Goal: Task Accomplishment & Management: Use online tool/utility

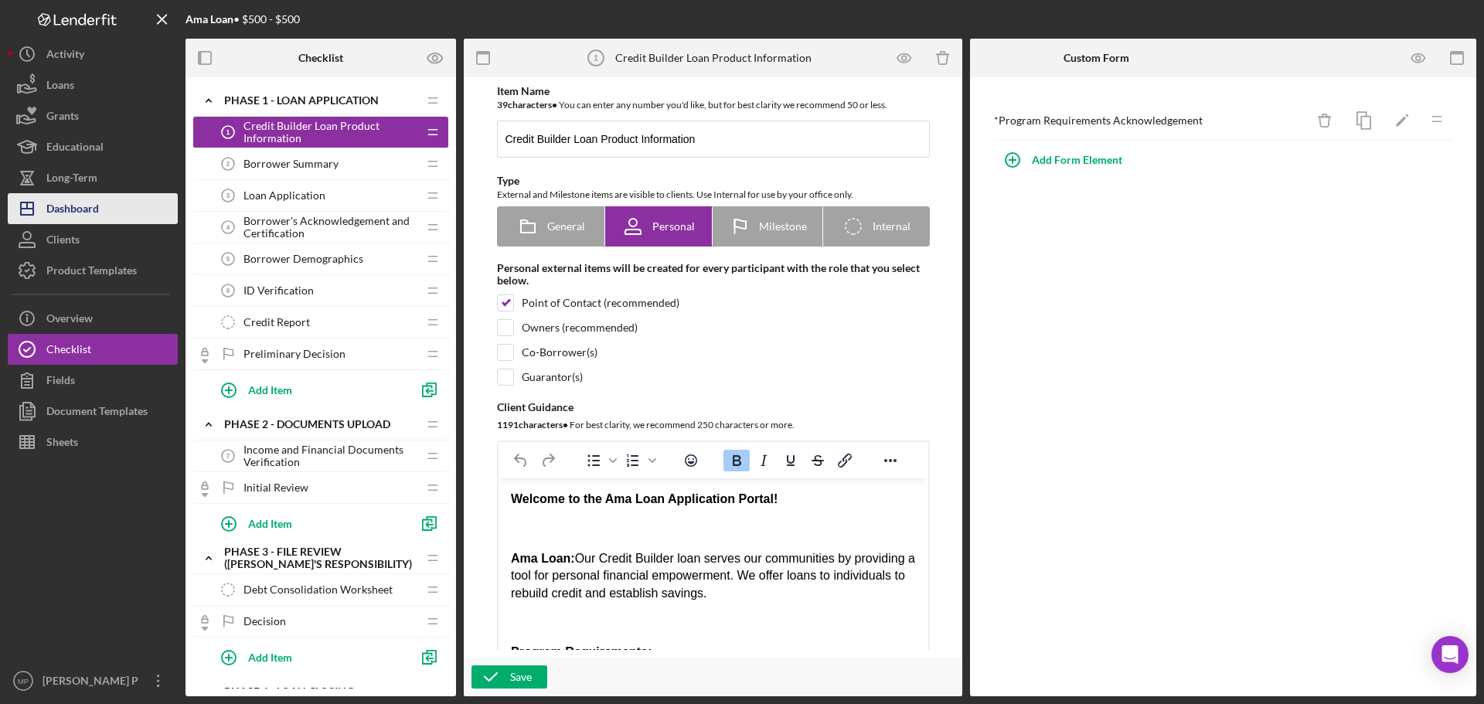
click at [96, 217] on div "Dashboard" at bounding box center [72, 210] width 53 height 35
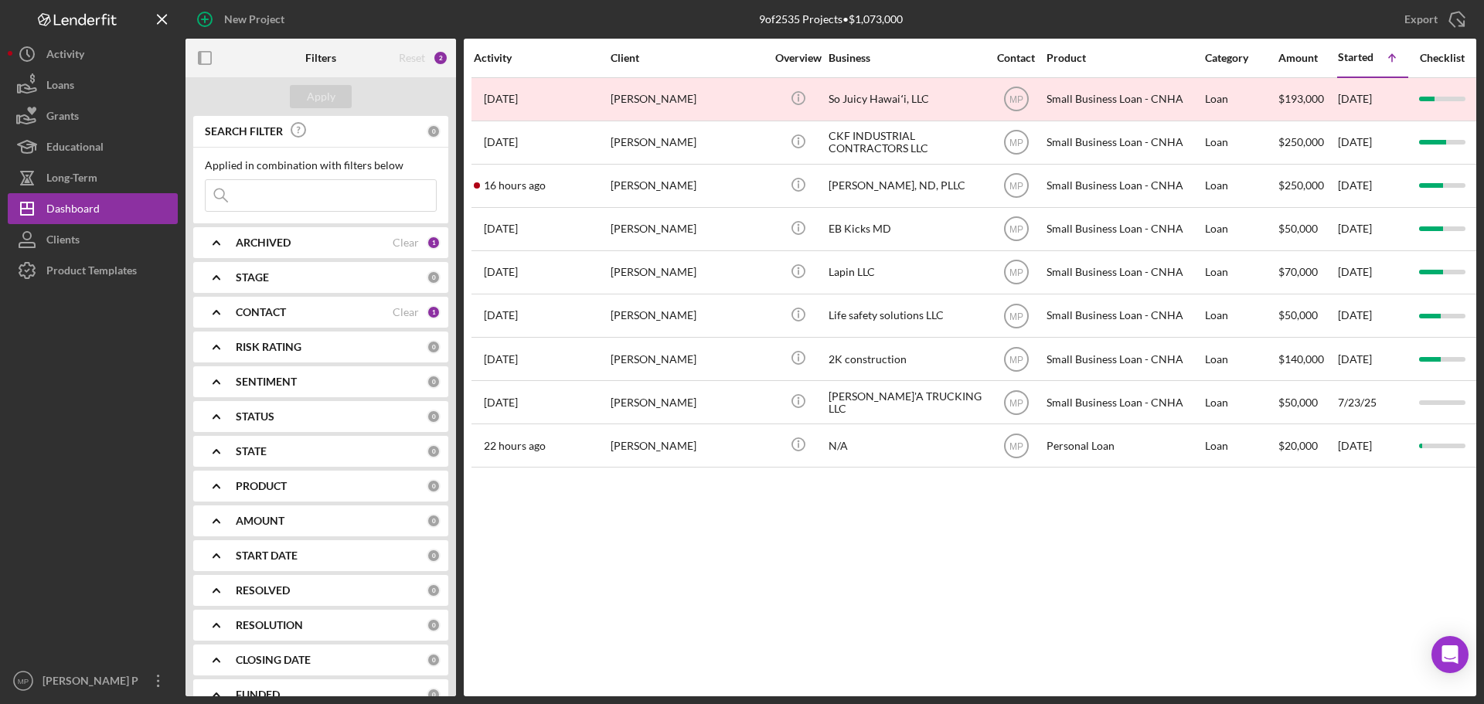
click at [277, 318] on b "CONTACT" at bounding box center [261, 312] width 50 height 12
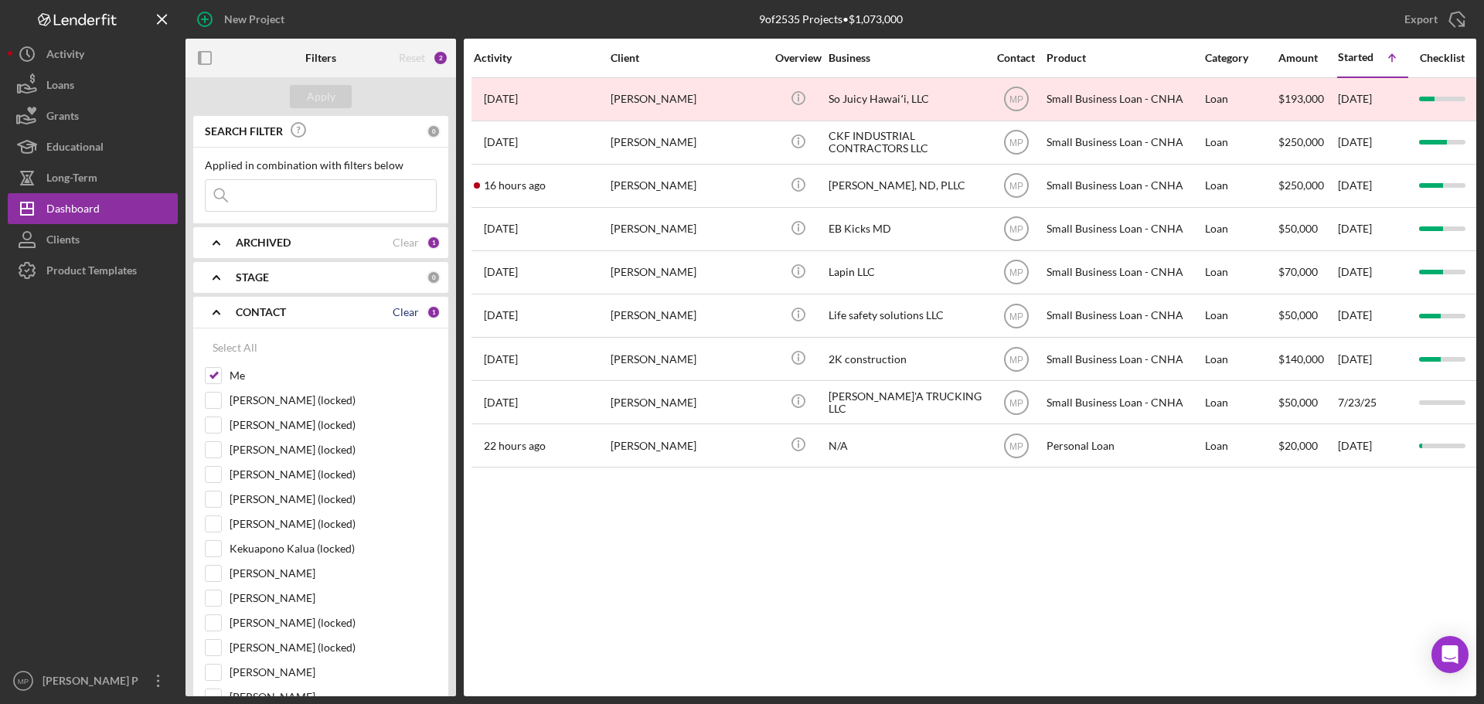
click at [400, 314] on div "Clear" at bounding box center [406, 312] width 26 height 12
checkbox input "false"
click at [266, 322] on div "CONTACT 0" at bounding box center [338, 312] width 205 height 31
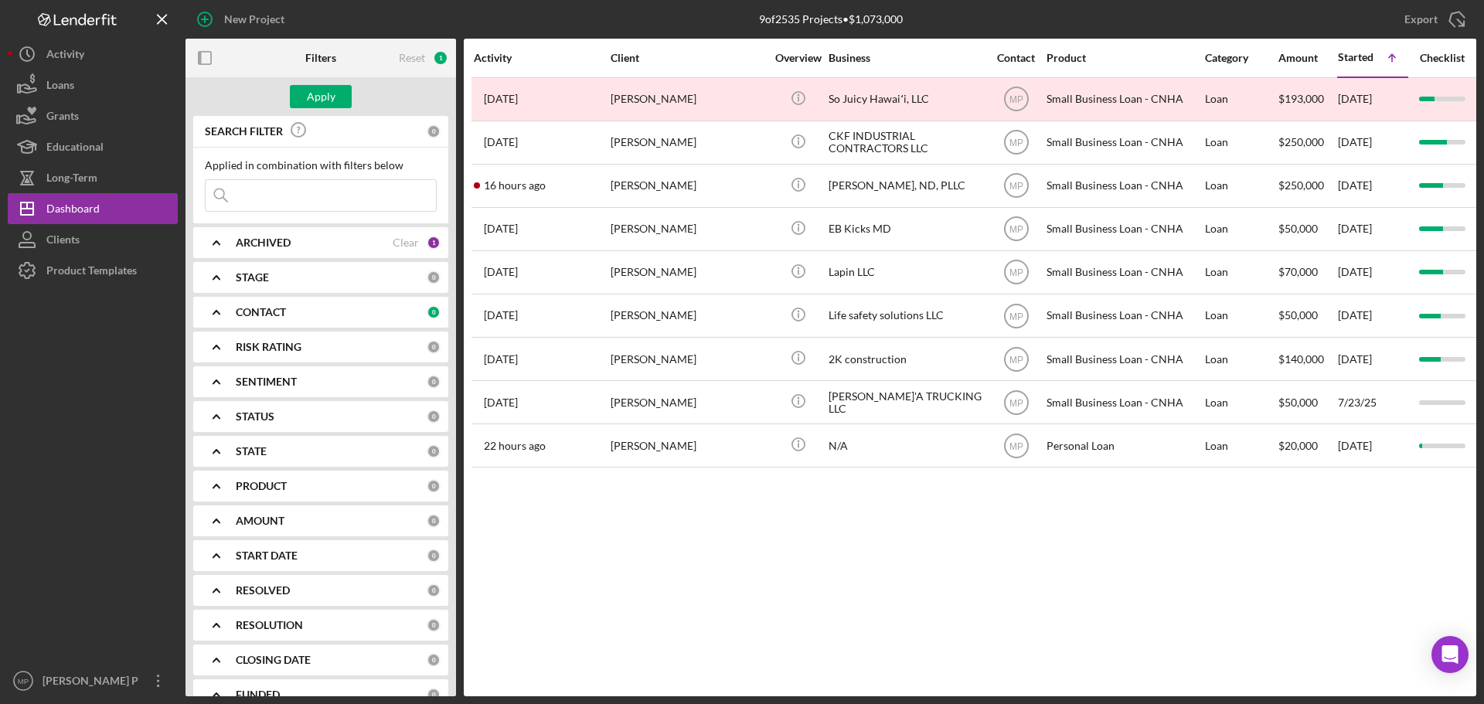
click at [269, 484] on b "PRODUCT" at bounding box center [261, 486] width 51 height 12
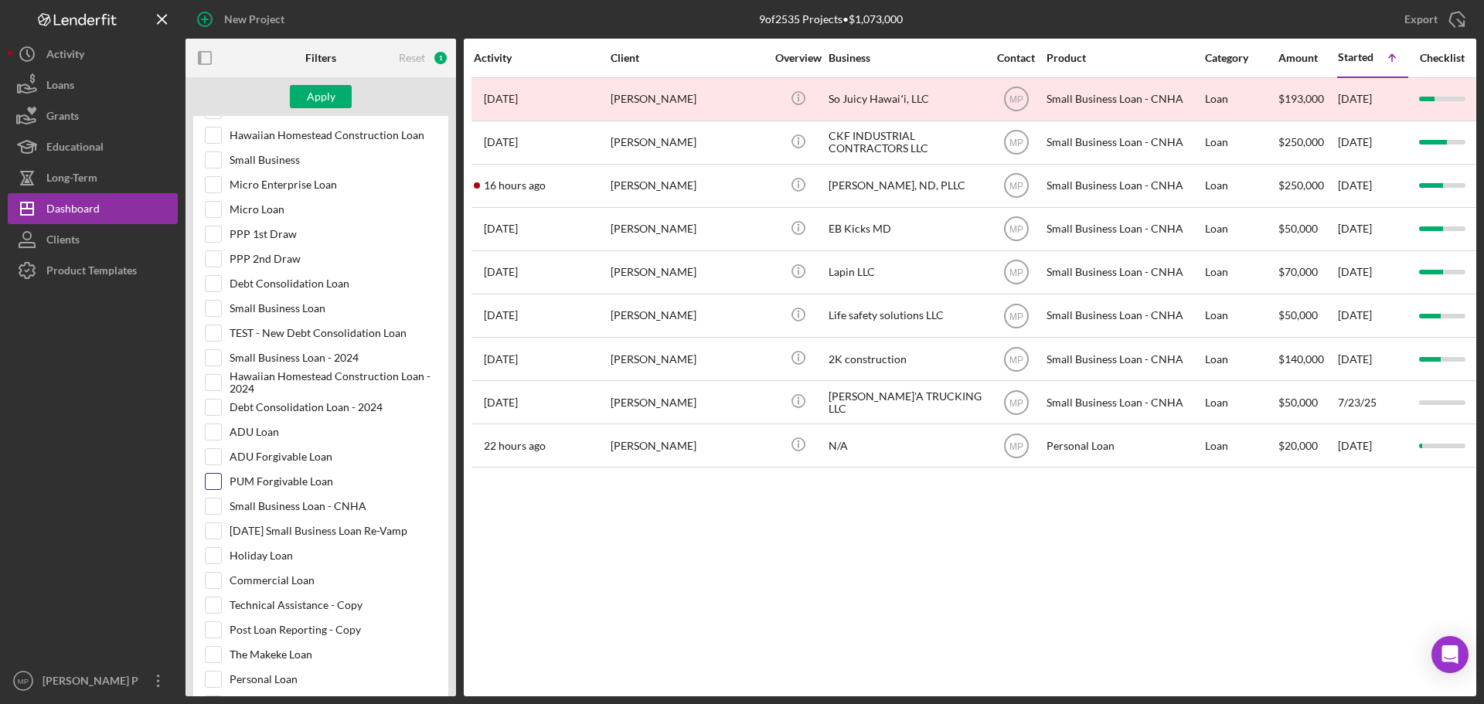
scroll to position [541, 0]
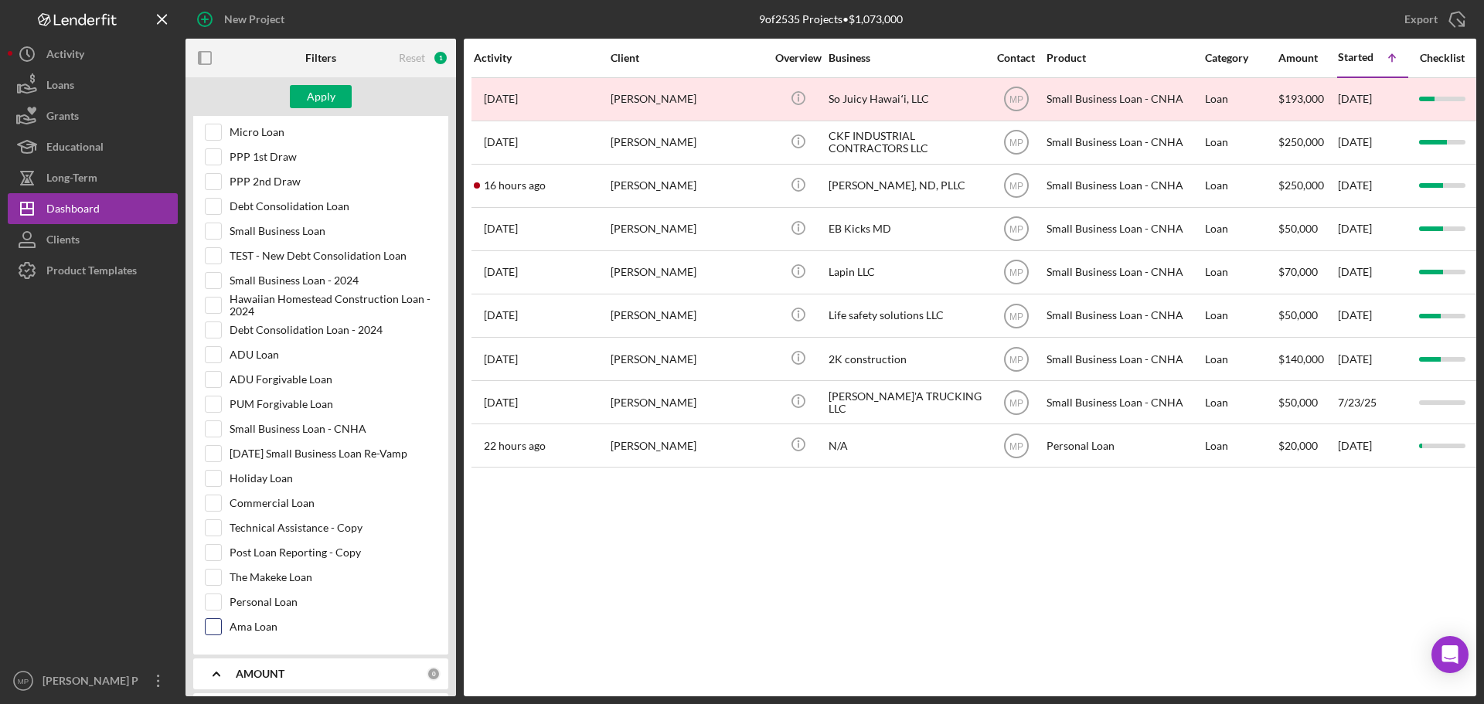
click at [211, 625] on input "Ama Loan" at bounding box center [213, 626] width 15 height 15
checkbox input "true"
click at [318, 100] on div "Apply" at bounding box center [321, 96] width 29 height 23
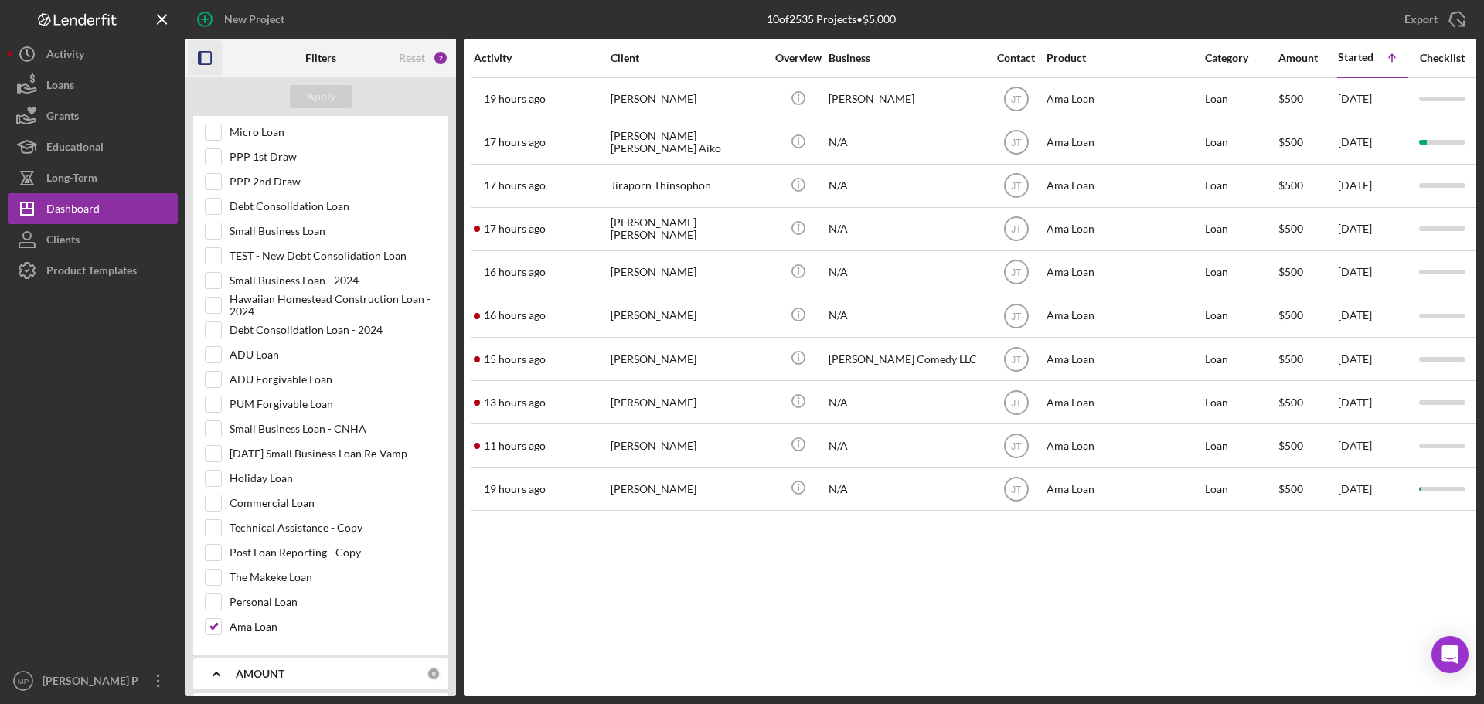
click at [199, 61] on rect "button" at bounding box center [200, 58] width 3 height 12
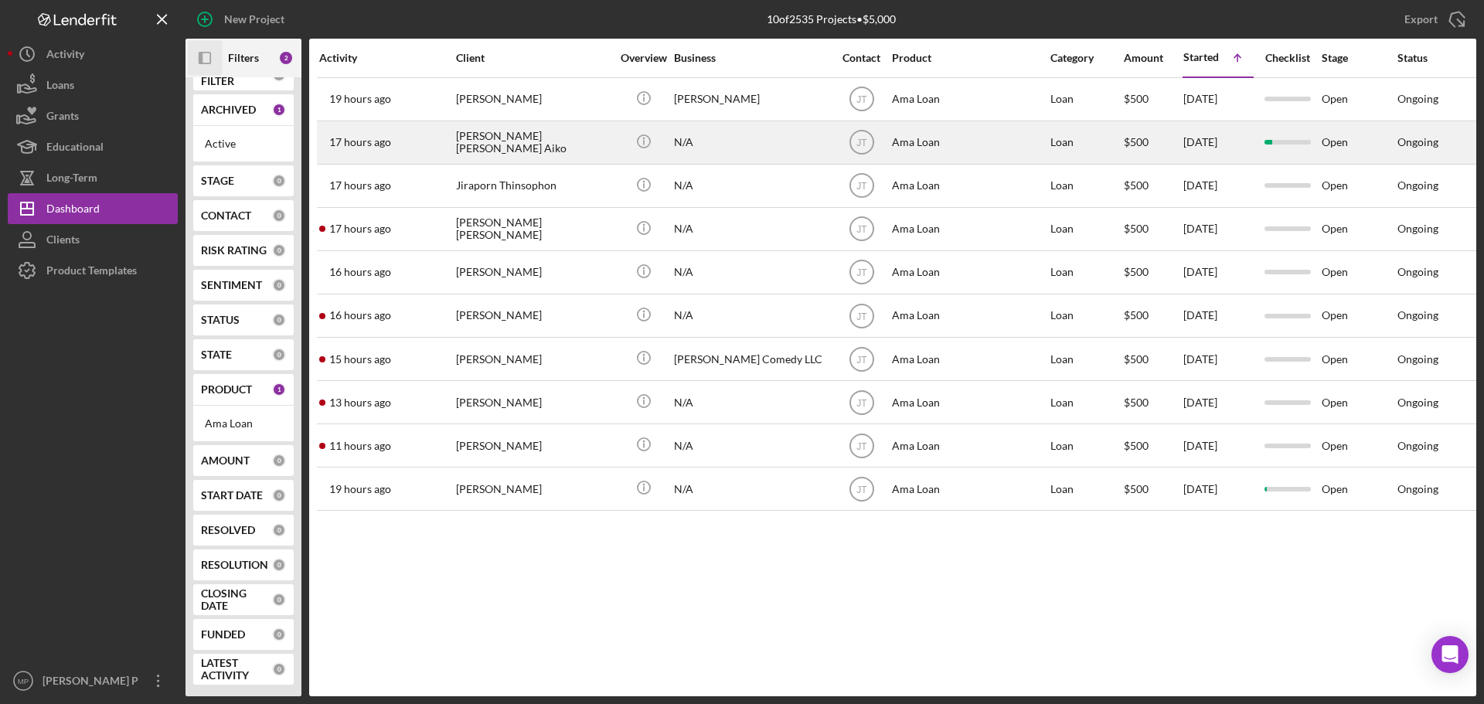
click at [532, 138] on div "[PERSON_NAME] [PERSON_NAME] Aiko" at bounding box center [533, 142] width 155 height 41
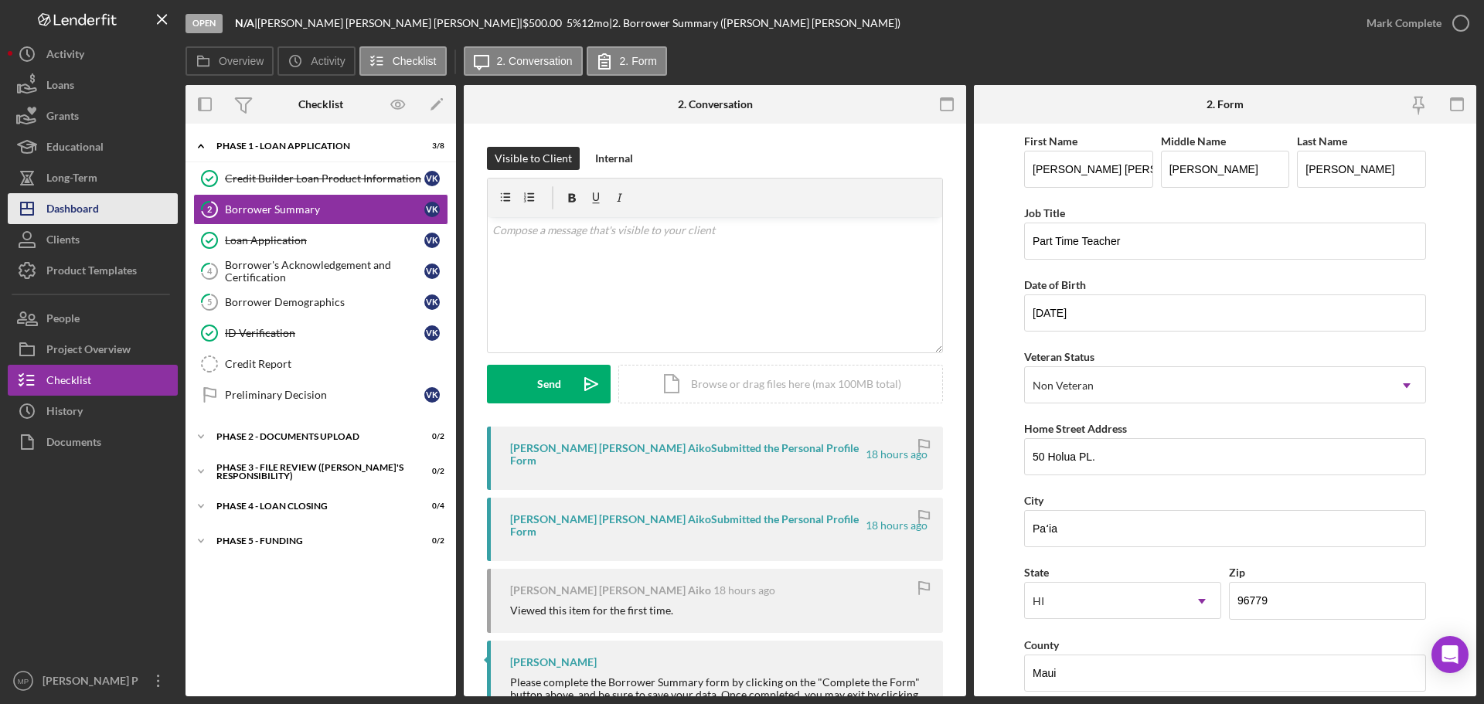
click at [71, 203] on div "Dashboard" at bounding box center [72, 210] width 53 height 35
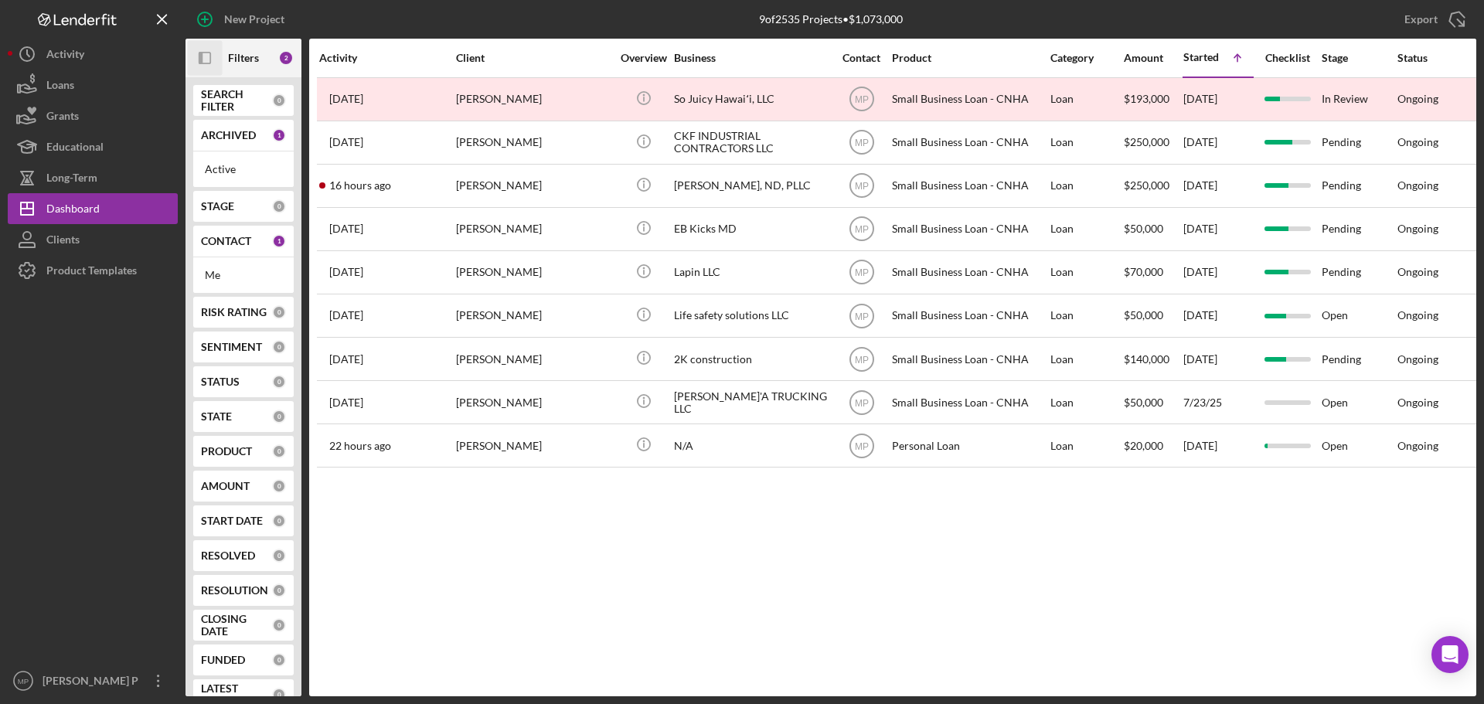
click at [207, 62] on icon "Icon/Panel Side Expand" at bounding box center [205, 58] width 35 height 35
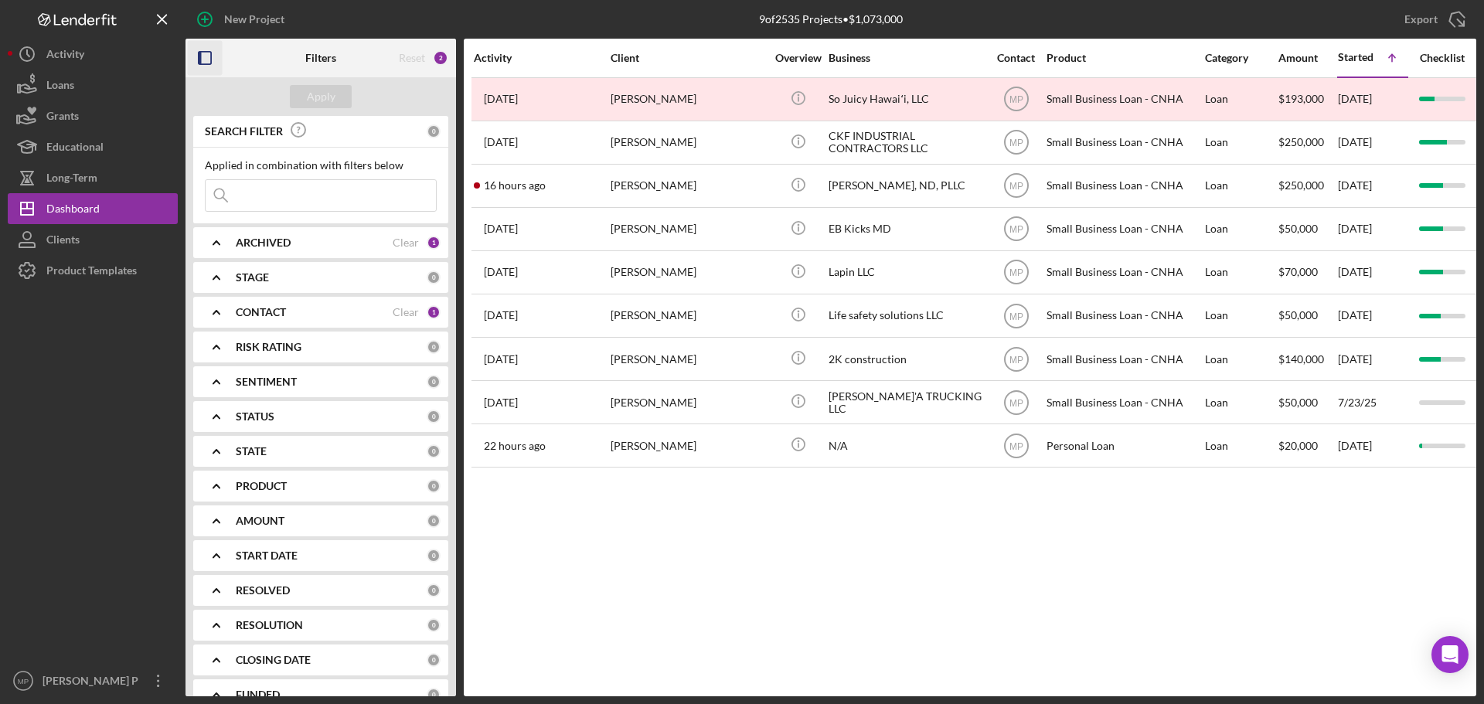
click at [275, 313] on b "CONTACT" at bounding box center [261, 312] width 50 height 12
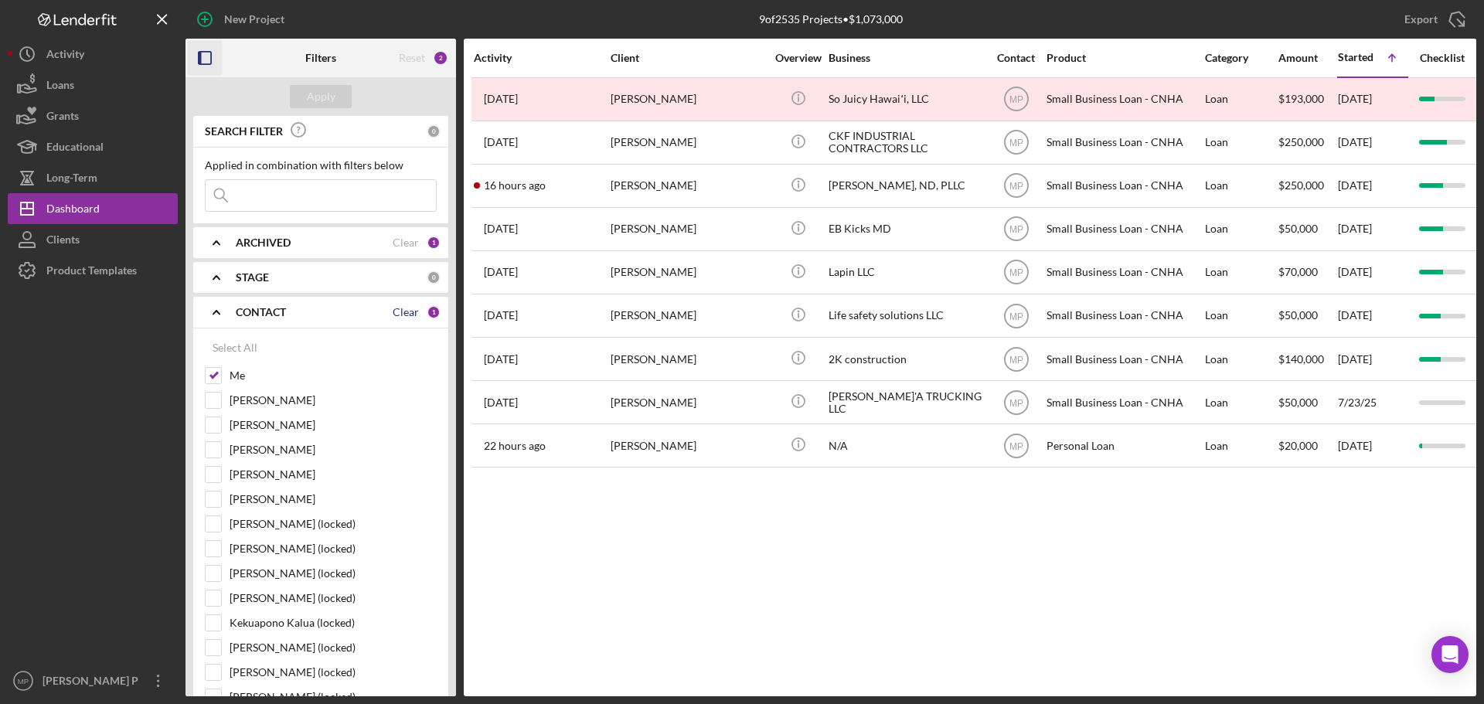
click at [399, 317] on div "Clear" at bounding box center [406, 312] width 26 height 12
checkbox input "false"
click at [240, 306] on b "CONTACT" at bounding box center [261, 312] width 50 height 12
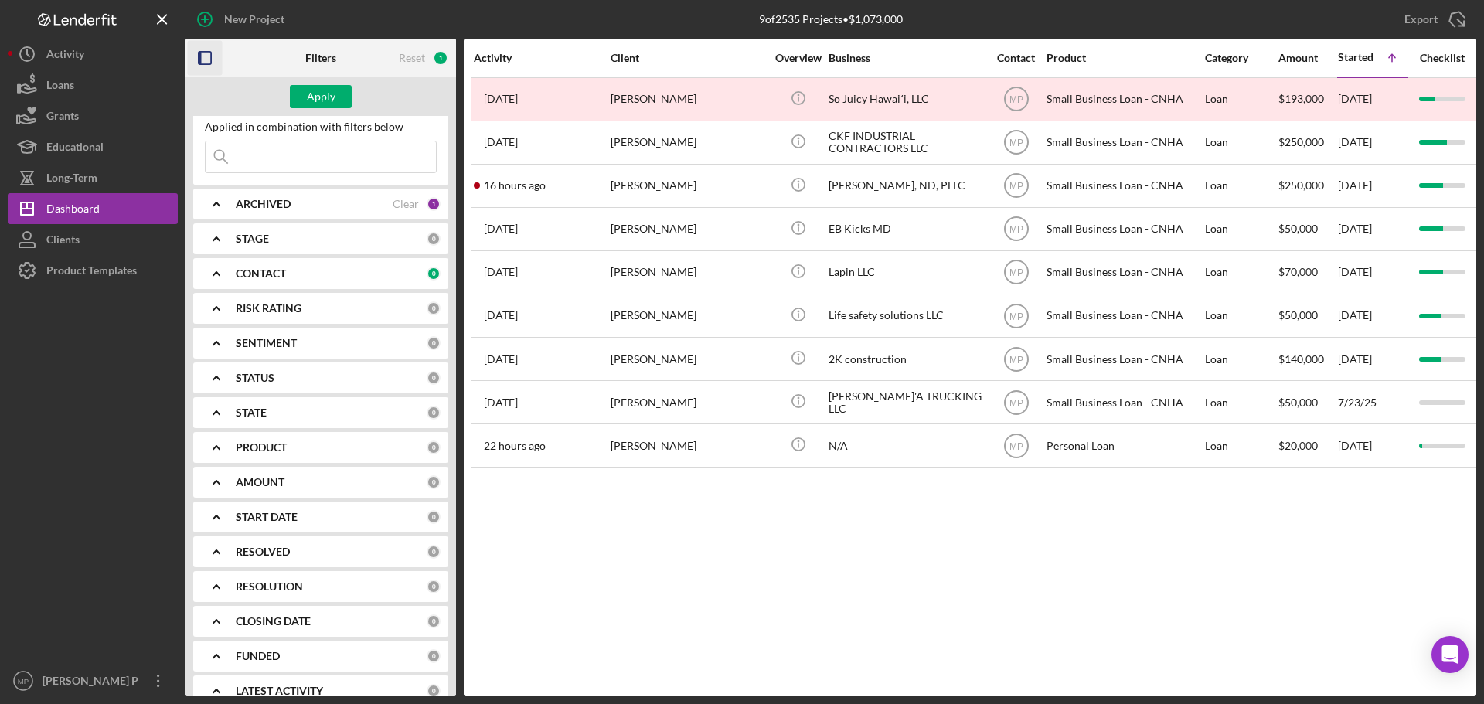
scroll to position [60, 0]
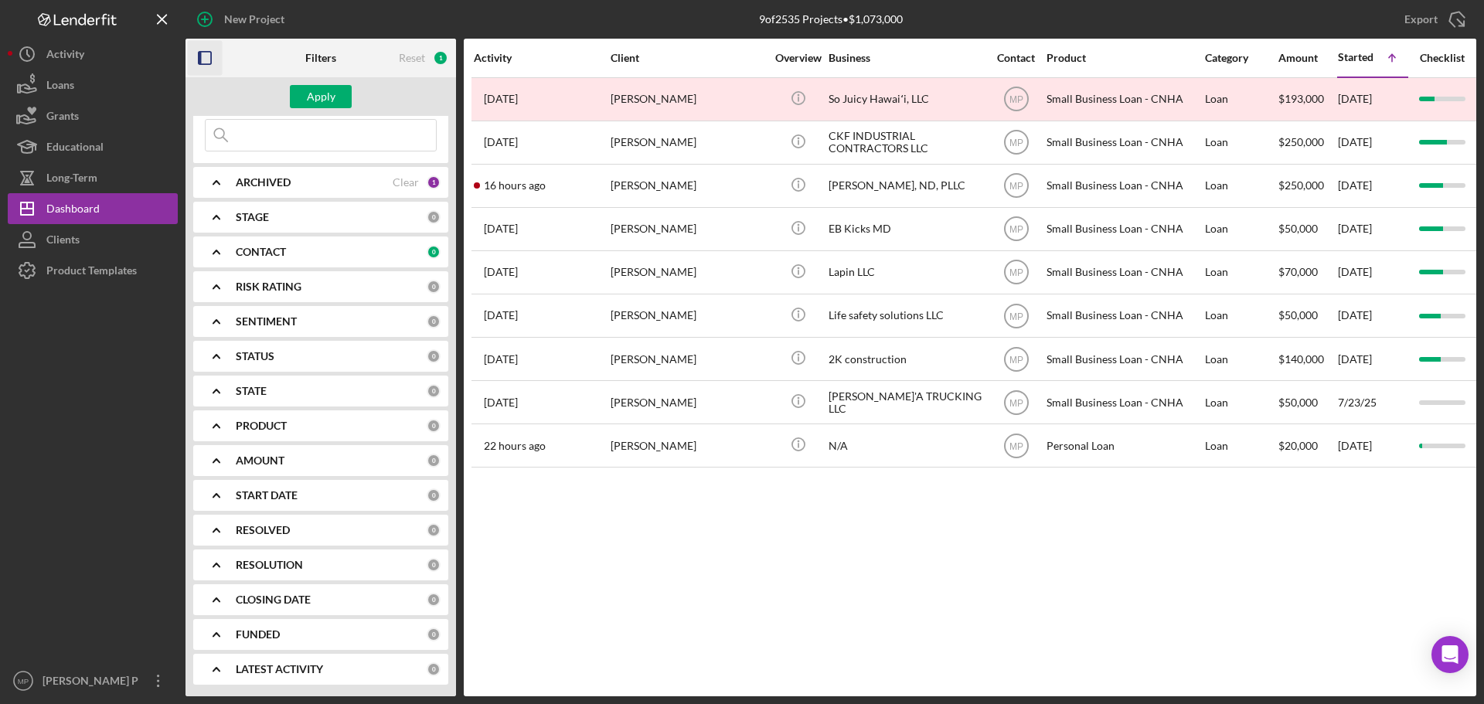
click at [250, 426] on b "PRODUCT" at bounding box center [261, 426] width 51 height 12
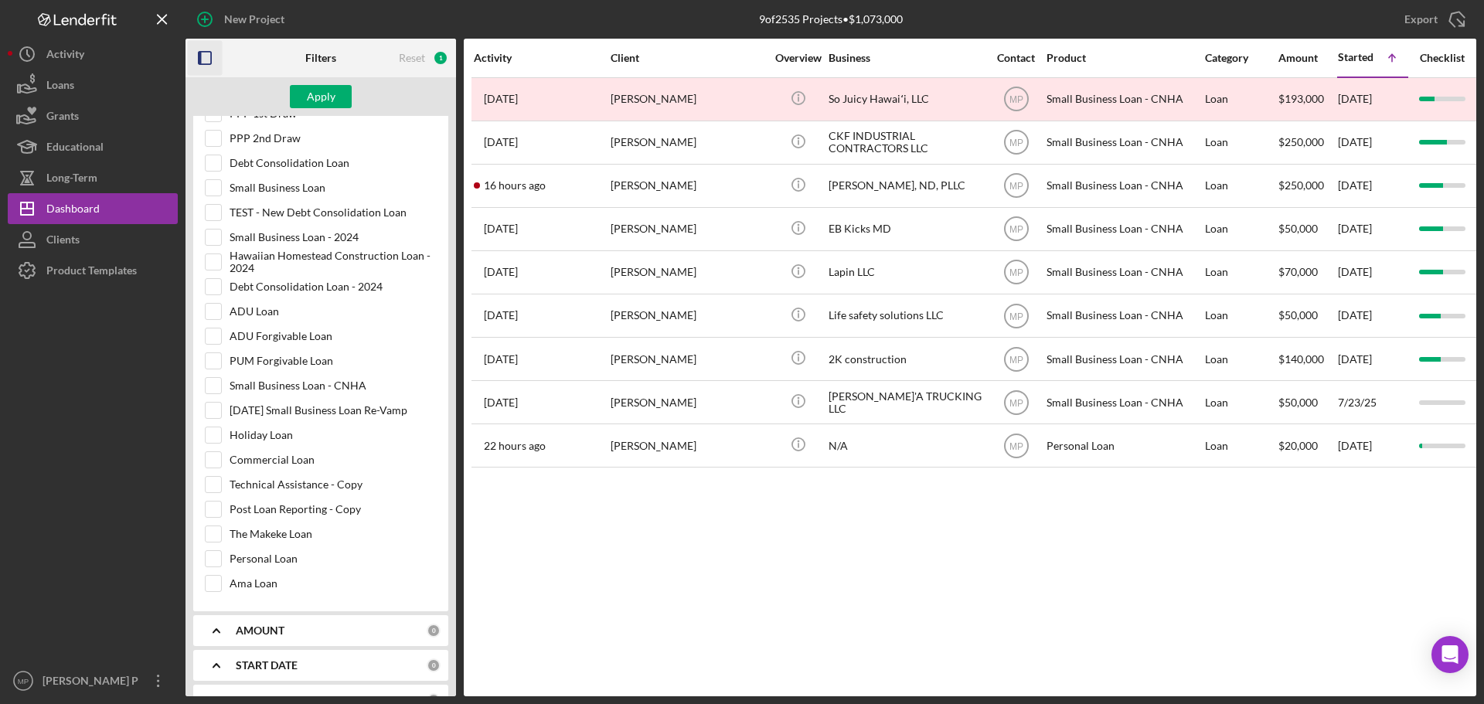
scroll to position [678, 0]
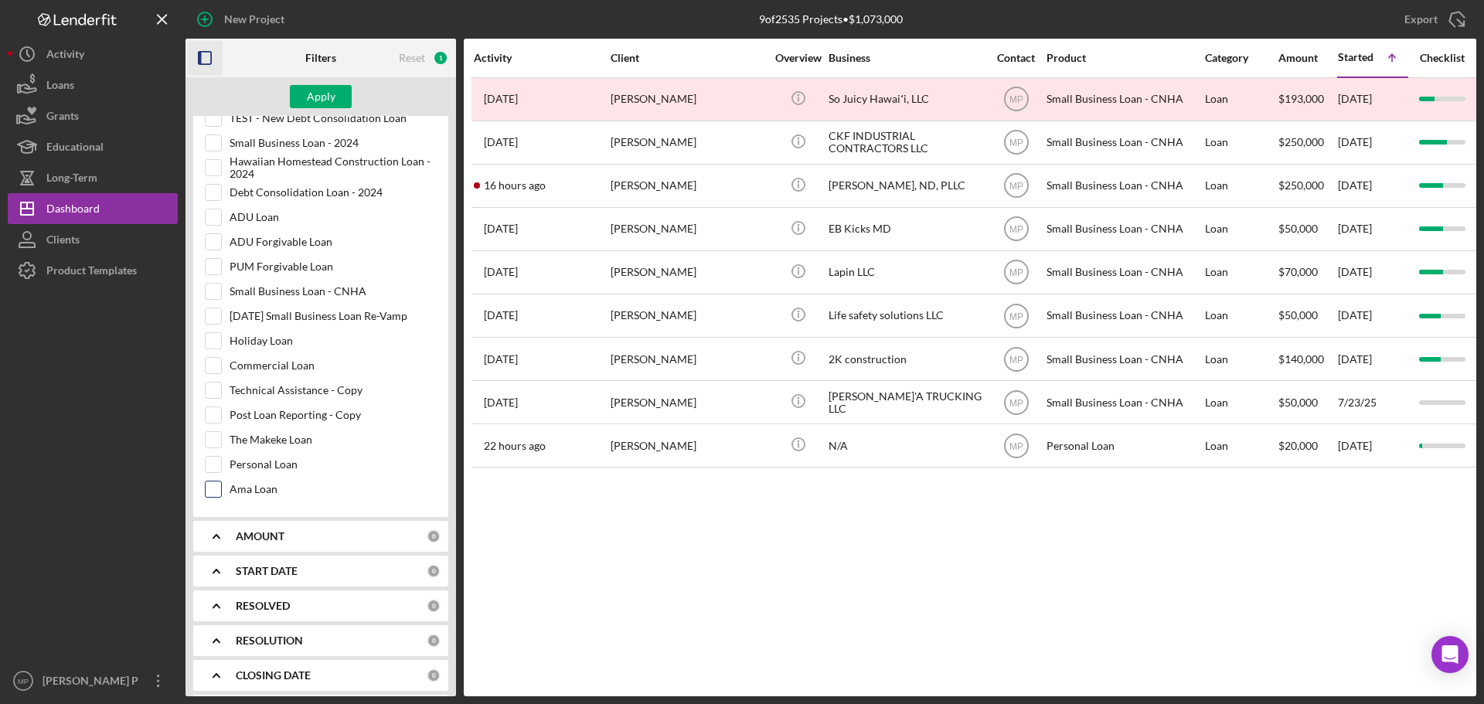
click at [210, 491] on input "Ama Loan" at bounding box center [213, 488] width 15 height 15
checkbox input "true"
click at [319, 97] on div "Apply" at bounding box center [321, 96] width 29 height 23
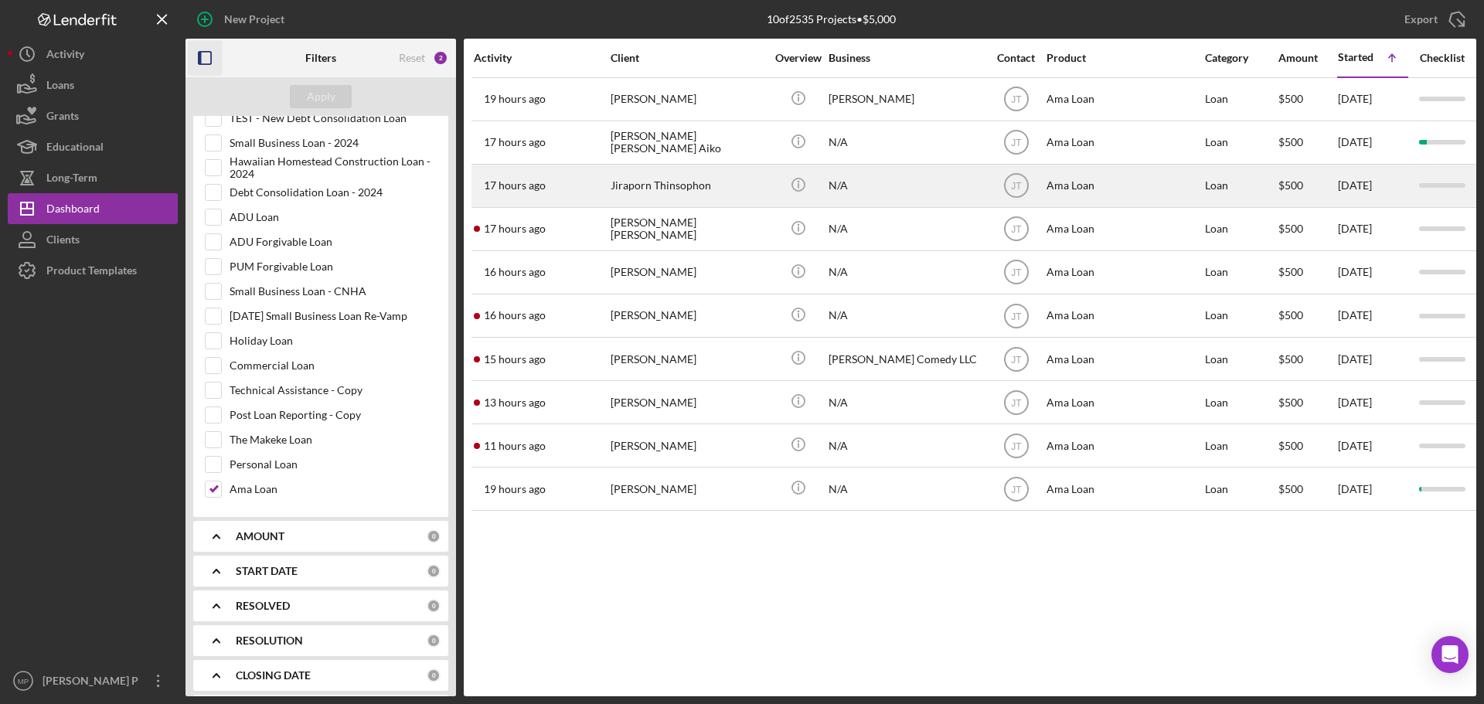
click at [680, 186] on div "Jiraporn Thinsophon" at bounding box center [687, 185] width 155 height 41
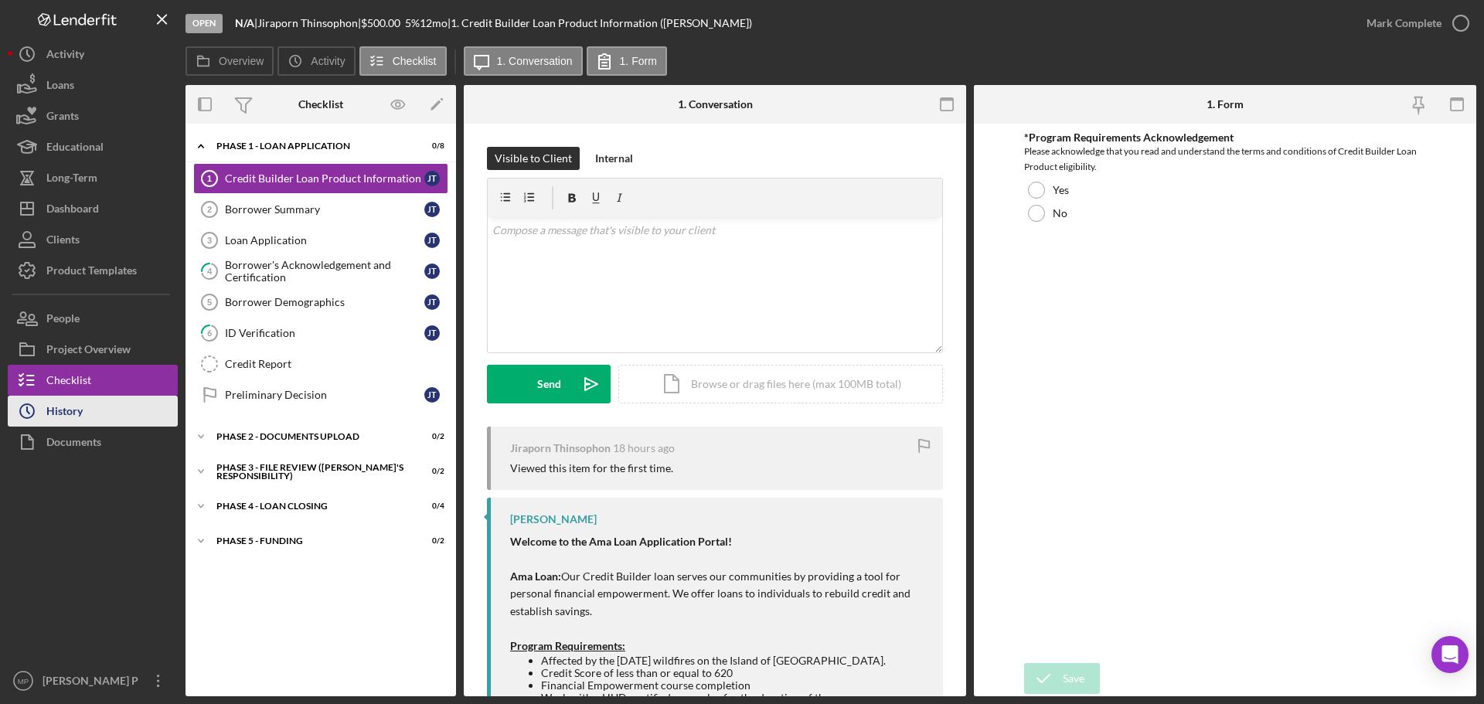
click at [111, 413] on button "Icon/History History" at bounding box center [93, 411] width 170 height 31
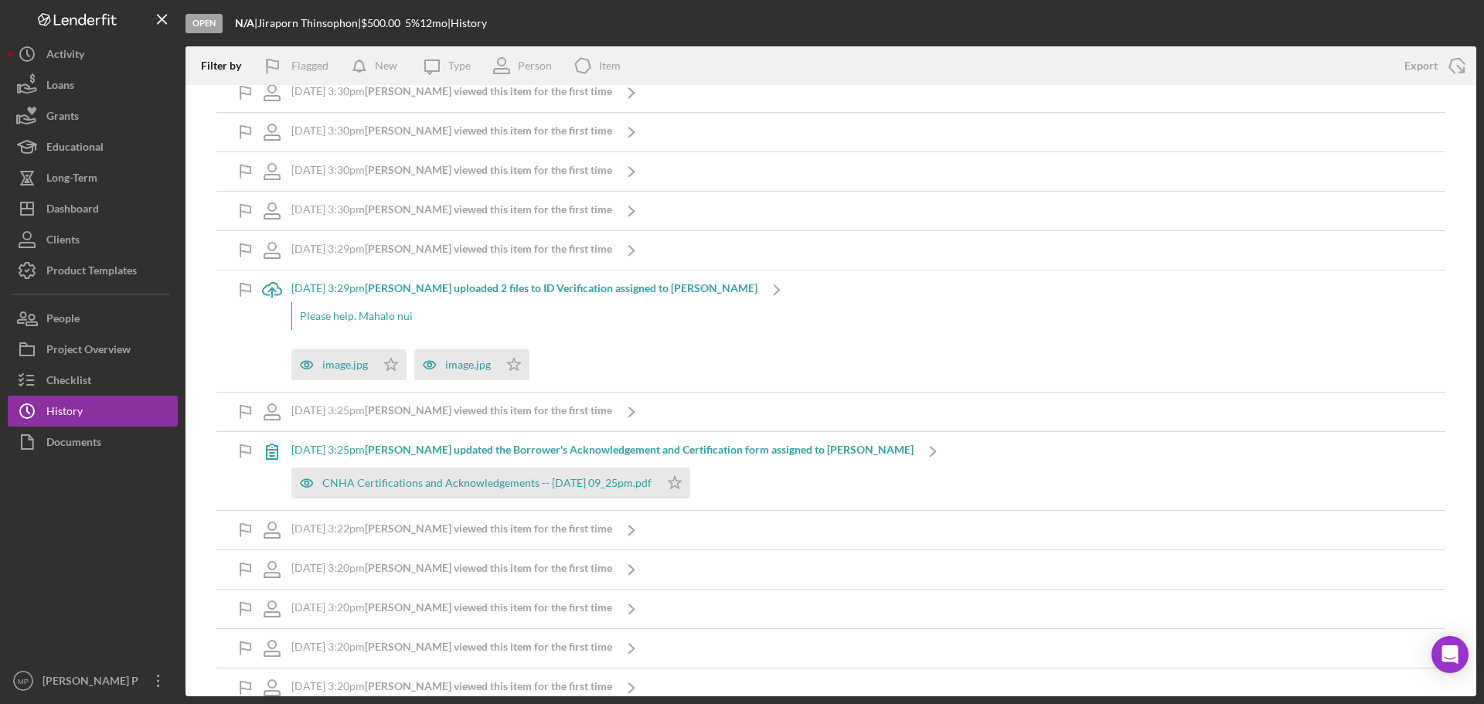
scroll to position [38, 0]
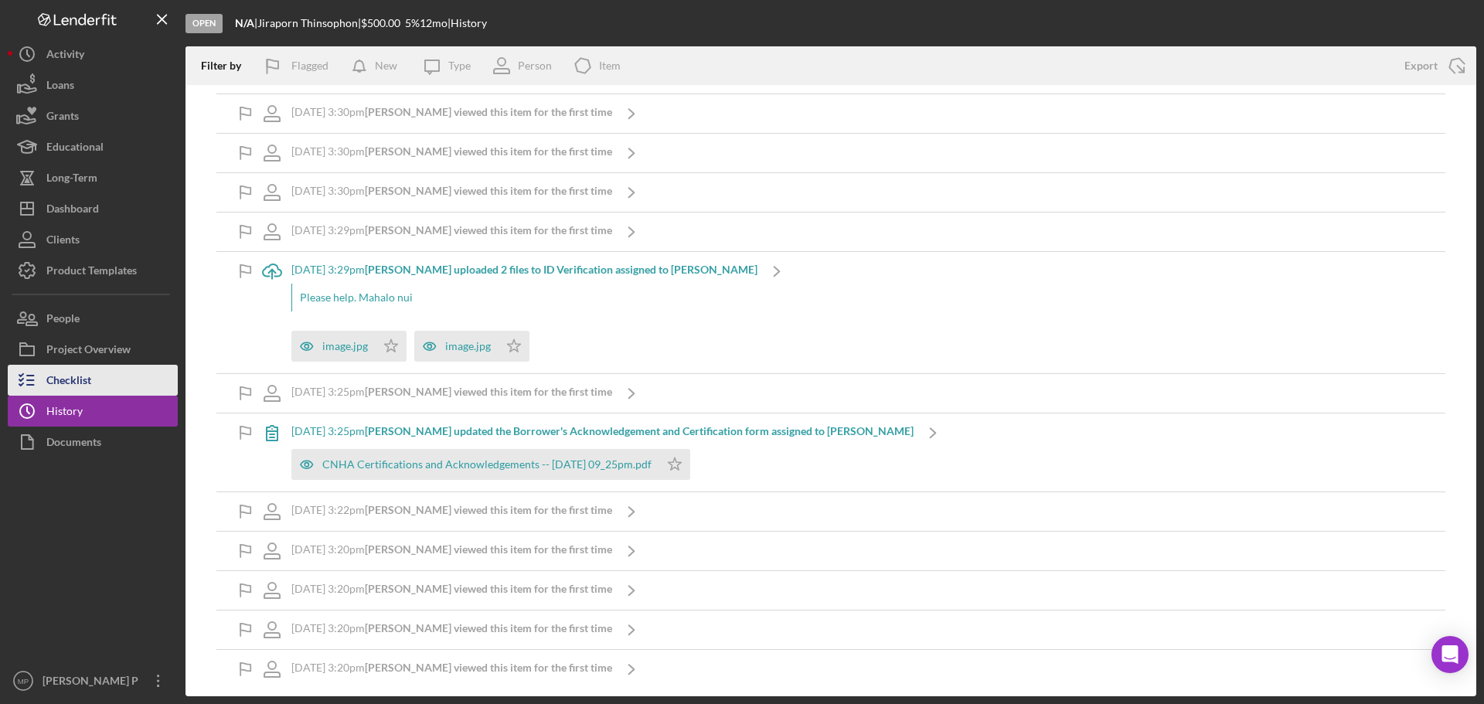
click at [110, 376] on button "Checklist" at bounding box center [93, 380] width 170 height 31
